Goal: Find contact information: Find contact information

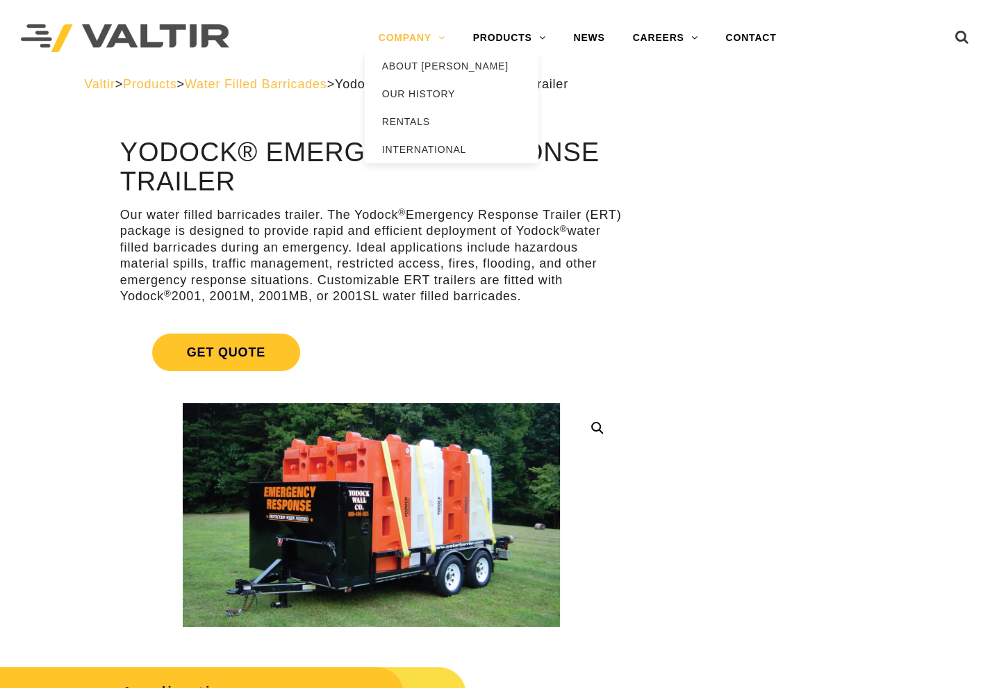
click at [437, 32] on link "COMPANY" at bounding box center [412, 38] width 94 height 28
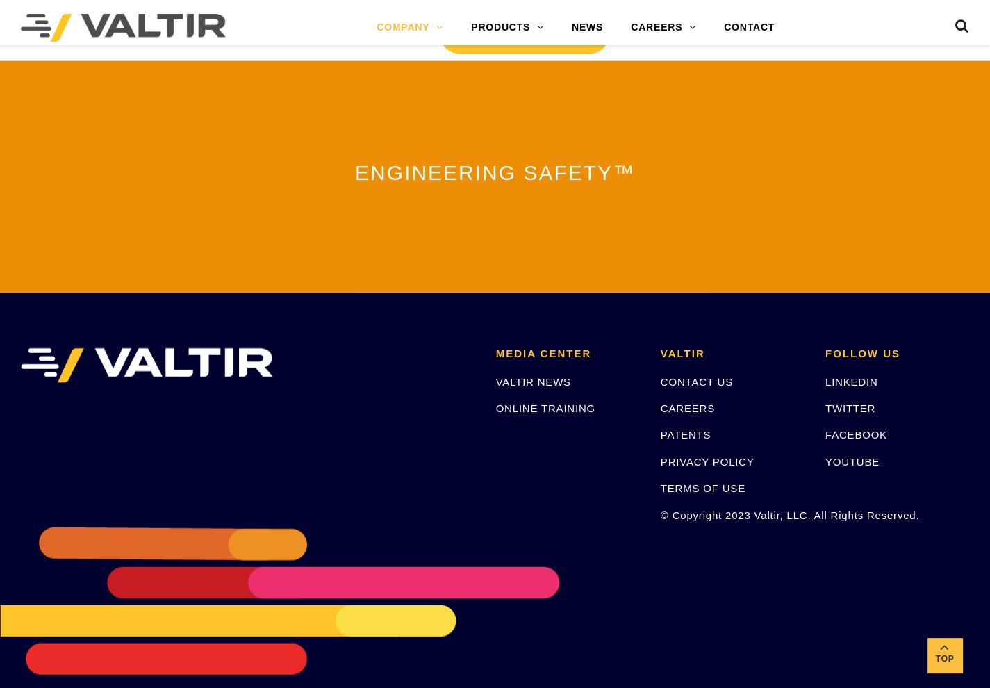
scroll to position [3139, 0]
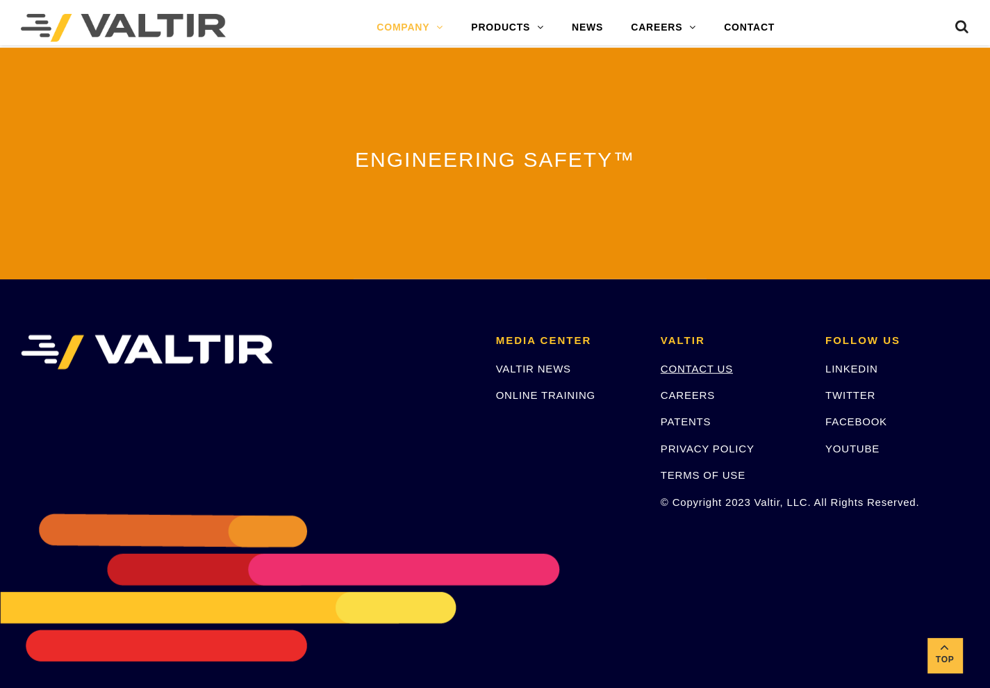
click at [691, 363] on link "CONTACT US" at bounding box center [697, 369] width 72 height 12
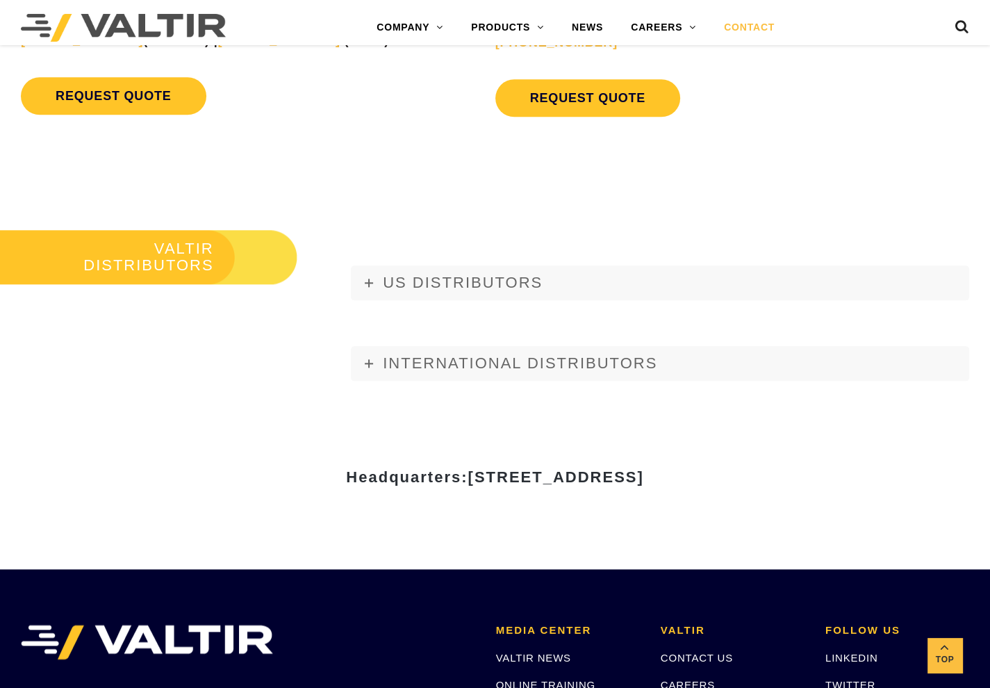
scroll to position [1459, 0]
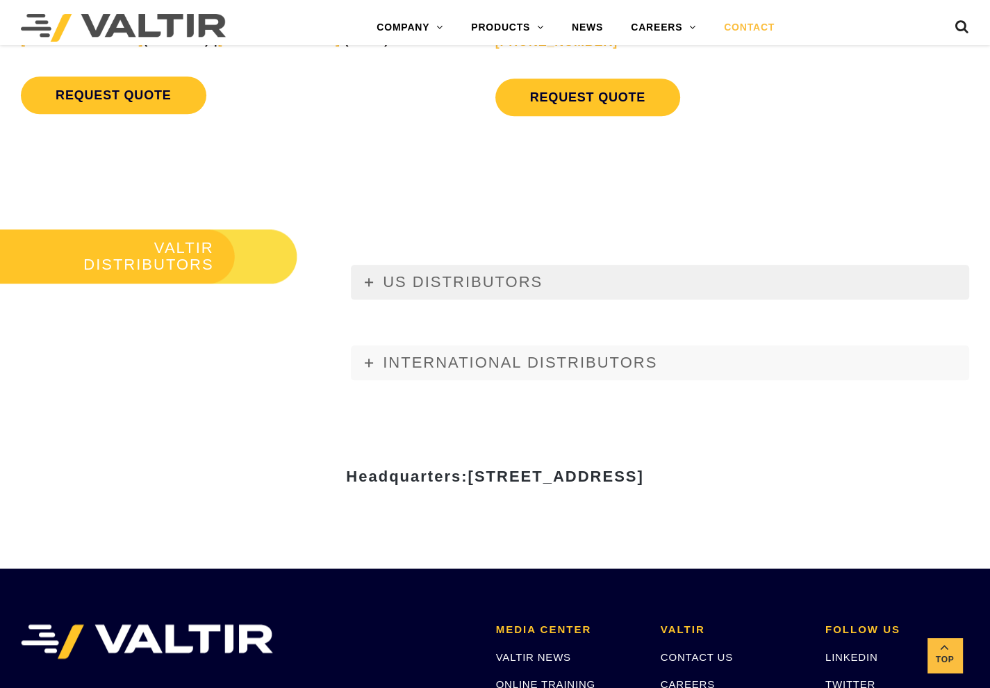
click at [367, 283] on icon at bounding box center [369, 282] width 8 height 8
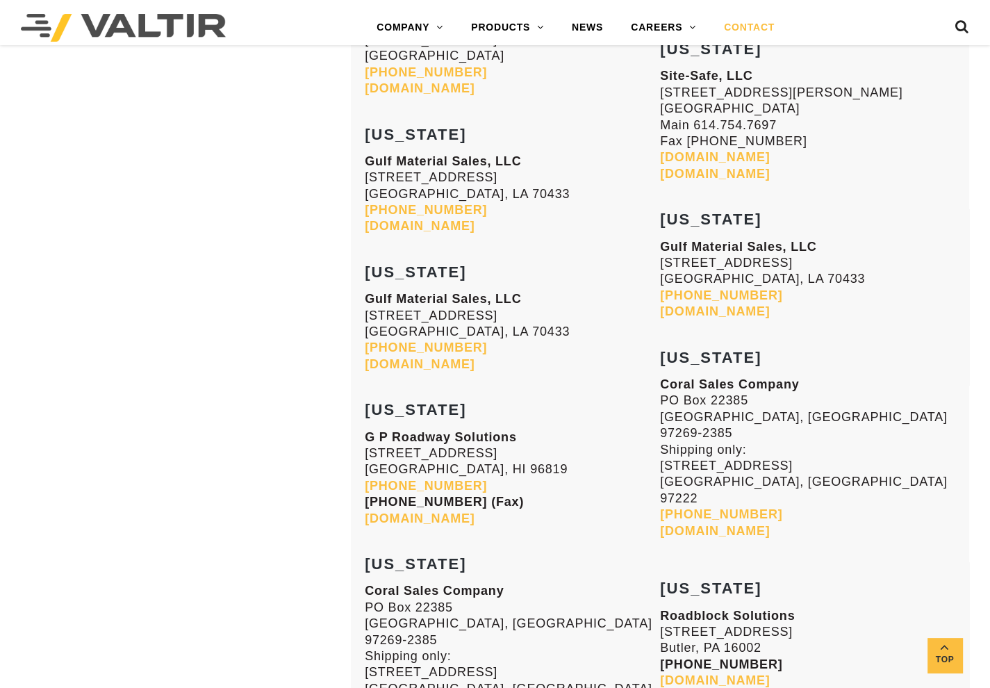
scroll to position [3265, 0]
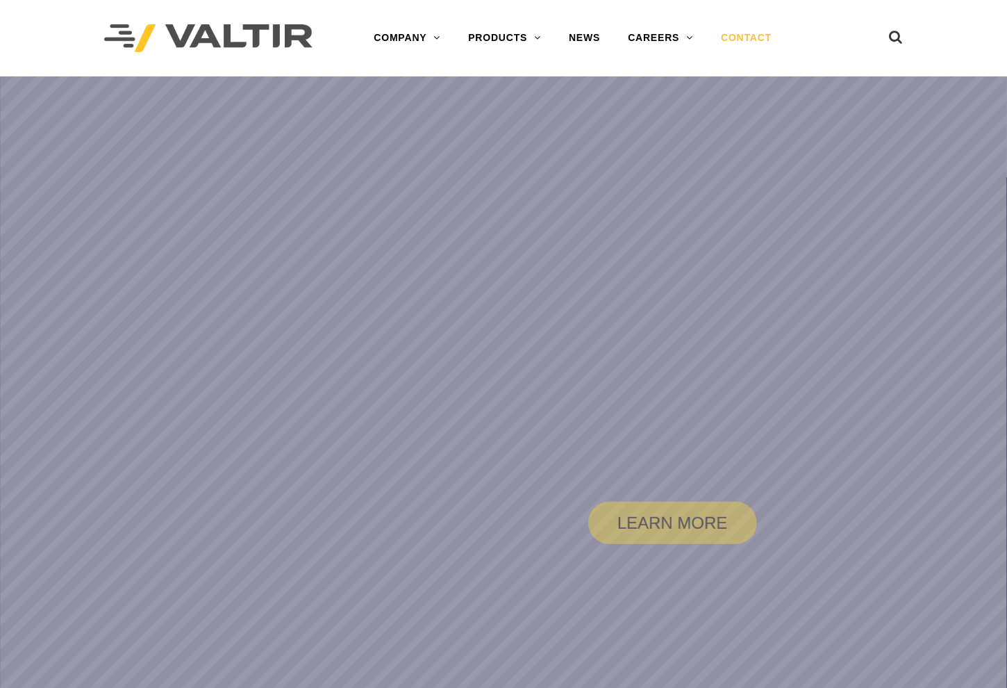
click at [747, 32] on link "CONTACT" at bounding box center [746, 38] width 78 height 28
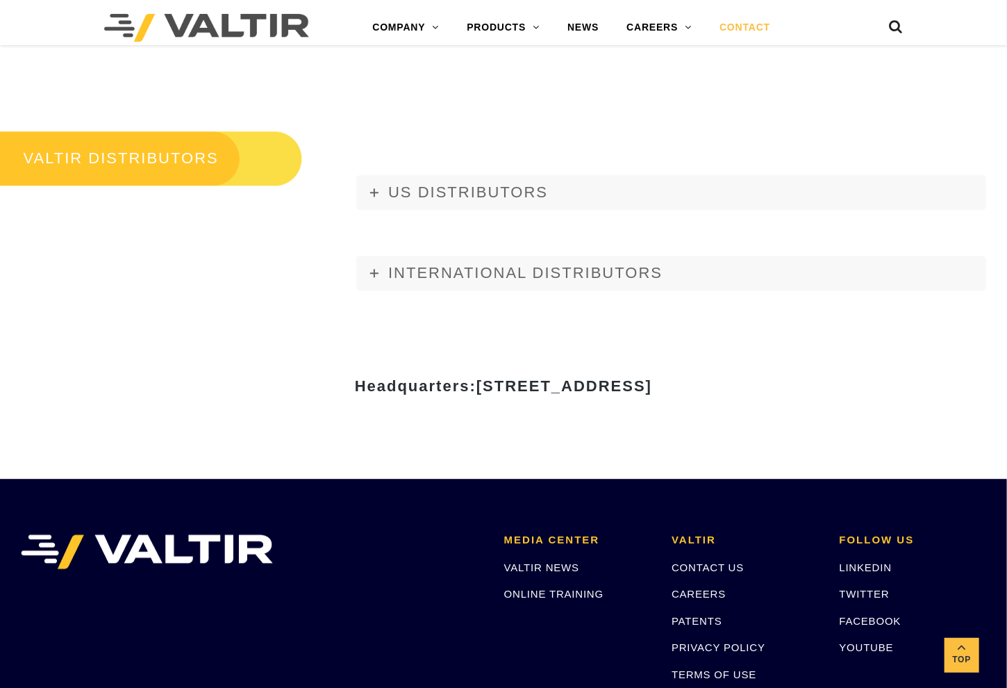
scroll to position [1542, 0]
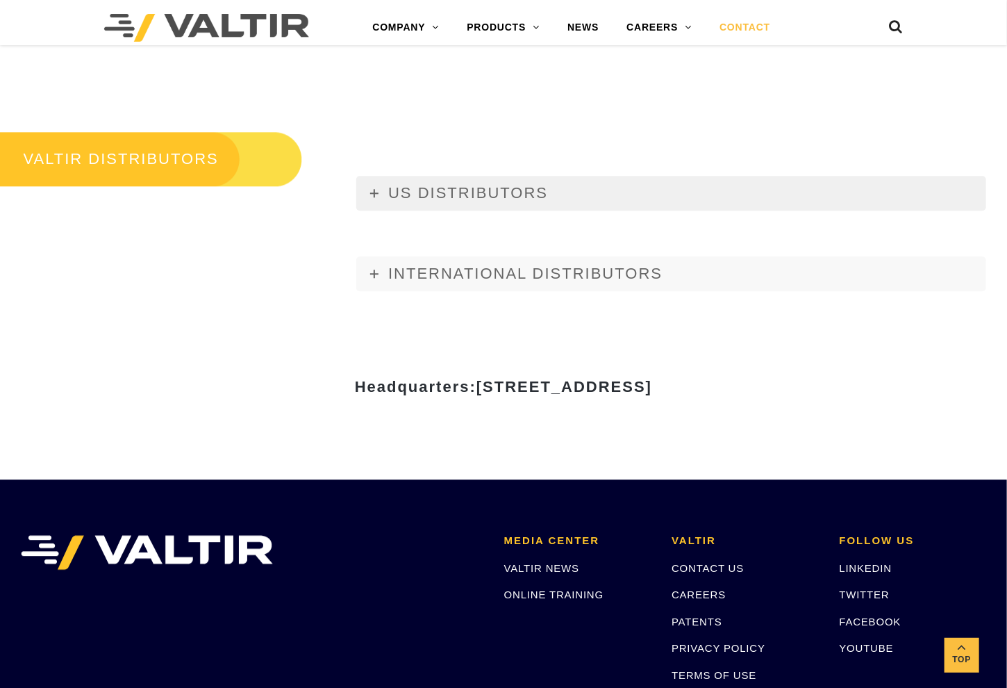
click at [505, 190] on span "US DISTRIBUTORS" at bounding box center [468, 192] width 160 height 17
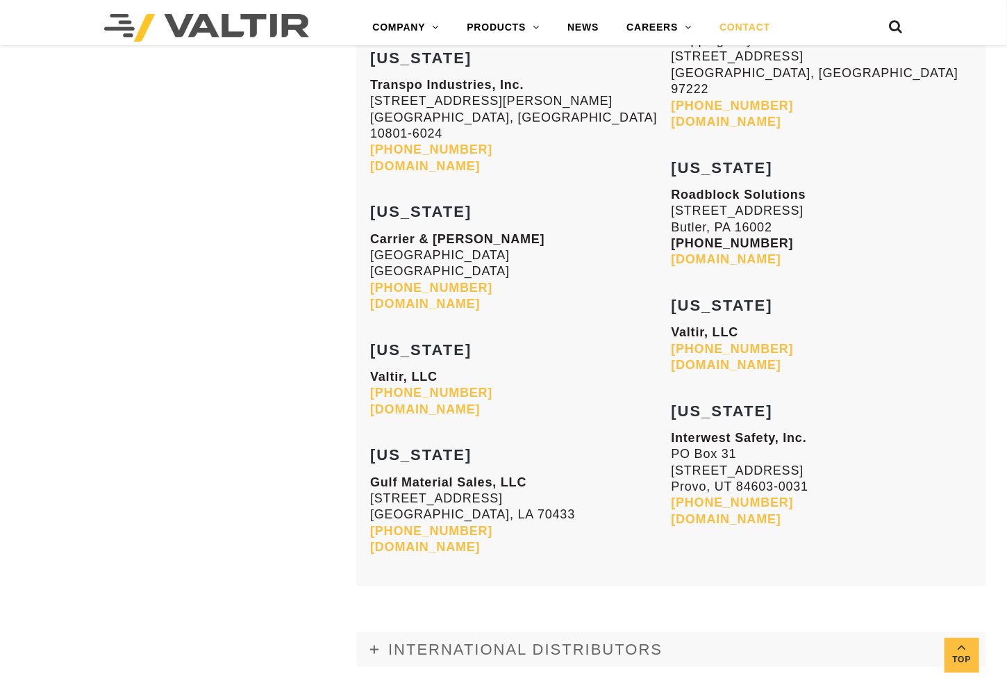
scroll to position [5962, 0]
